Goal: Task Accomplishment & Management: Manage account settings

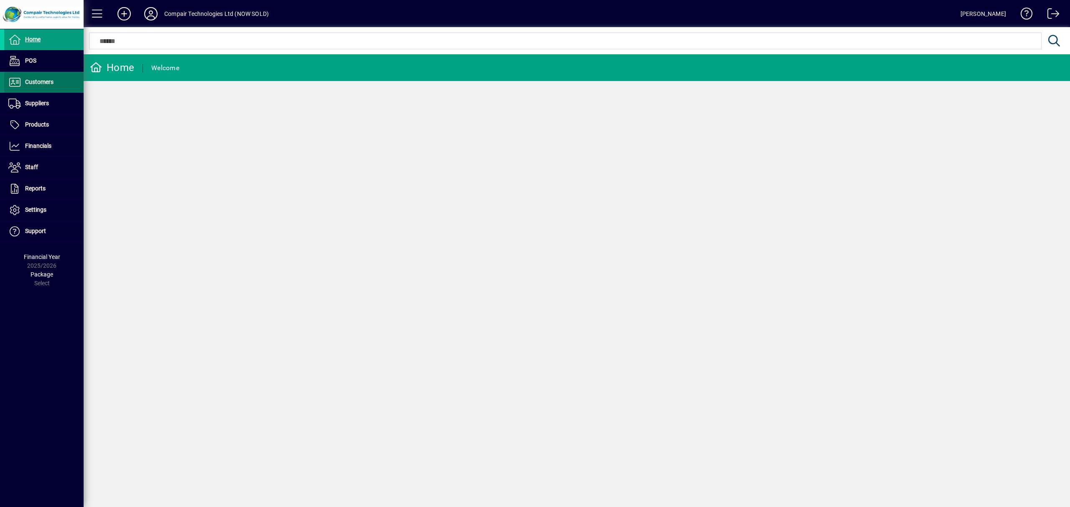
click at [53, 81] on span "Customers" at bounding box center [39, 82] width 28 height 7
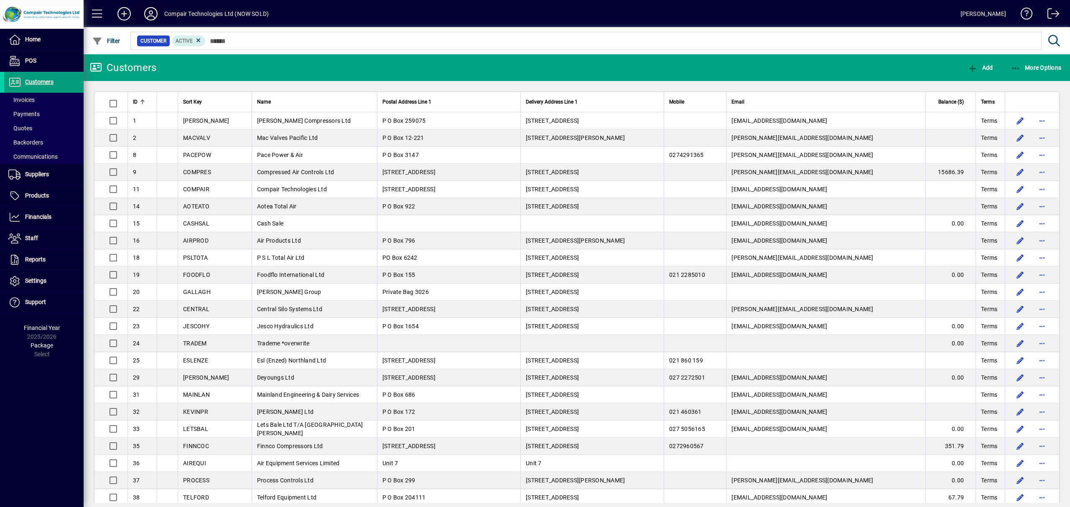
click at [153, 14] on icon at bounding box center [151, 13] width 17 height 13
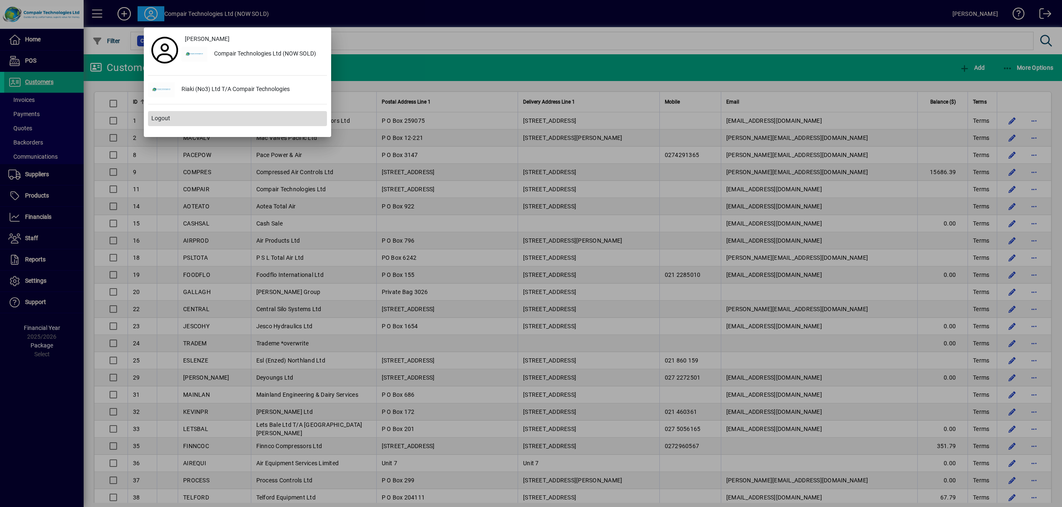
click at [161, 122] on span "Logout" at bounding box center [160, 118] width 19 height 9
